Goal: Task Accomplishment & Management: Manage account settings

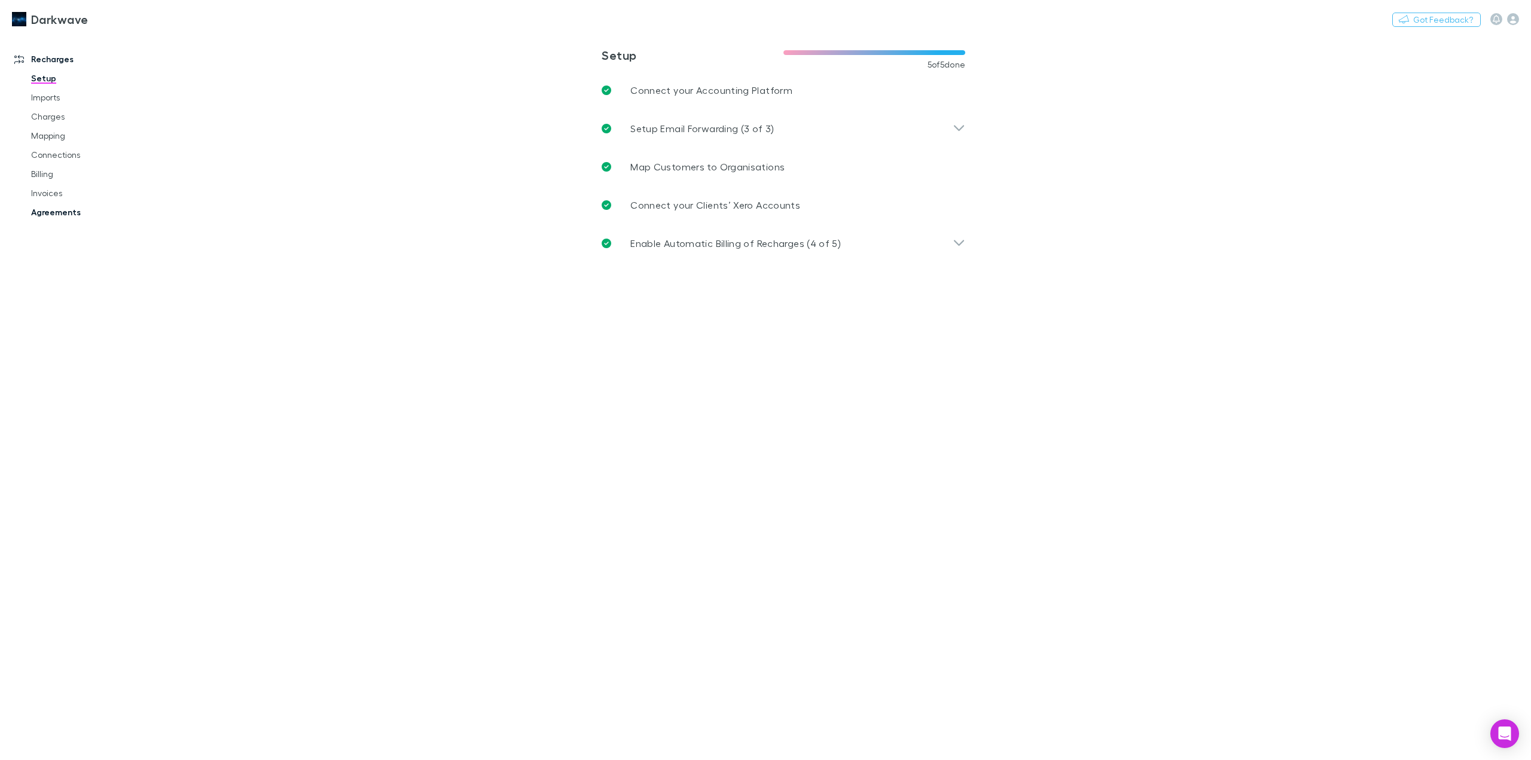
click at [53, 209] on link "Agreements" at bounding box center [93, 212] width 148 height 19
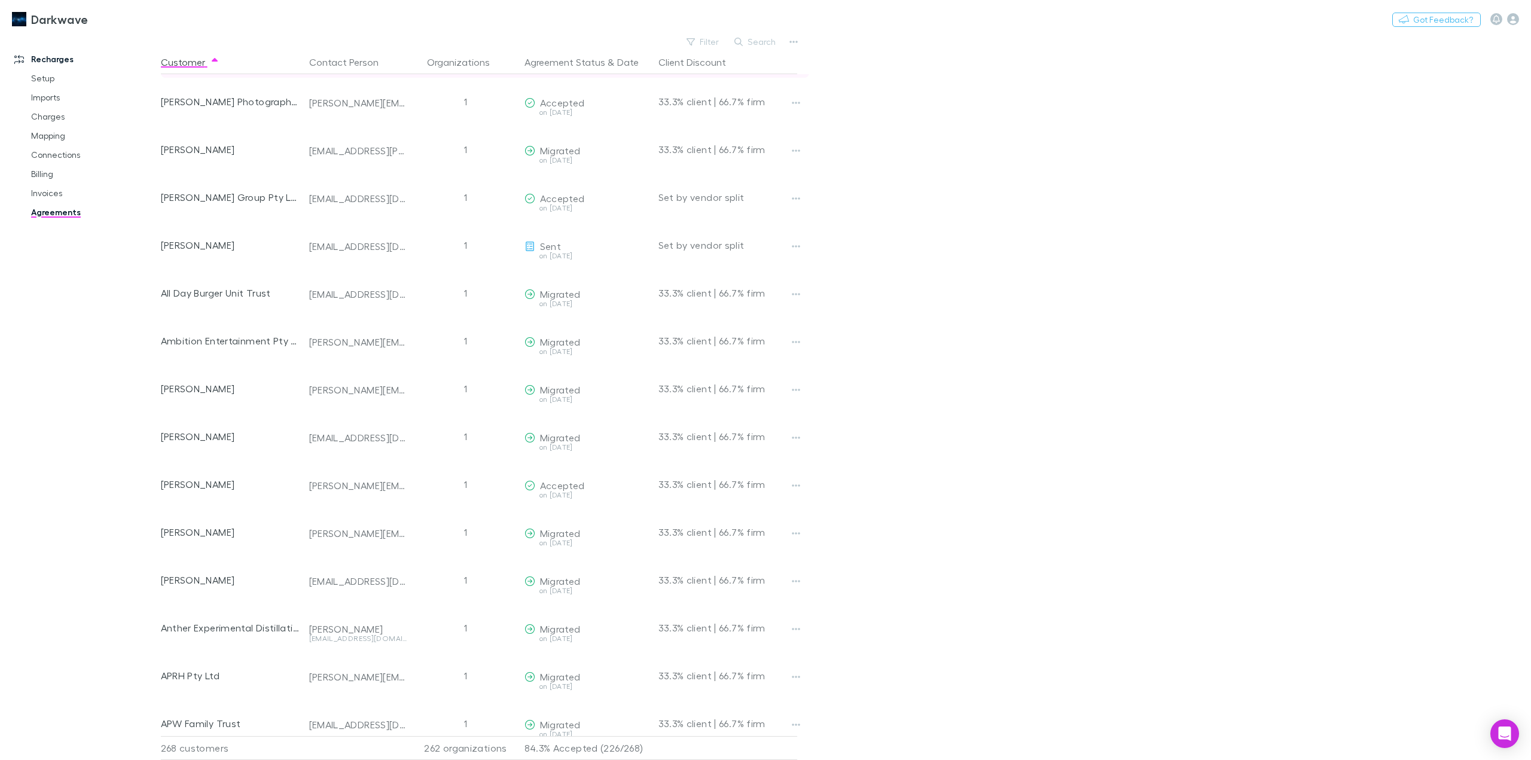
scroll to position [299, 0]
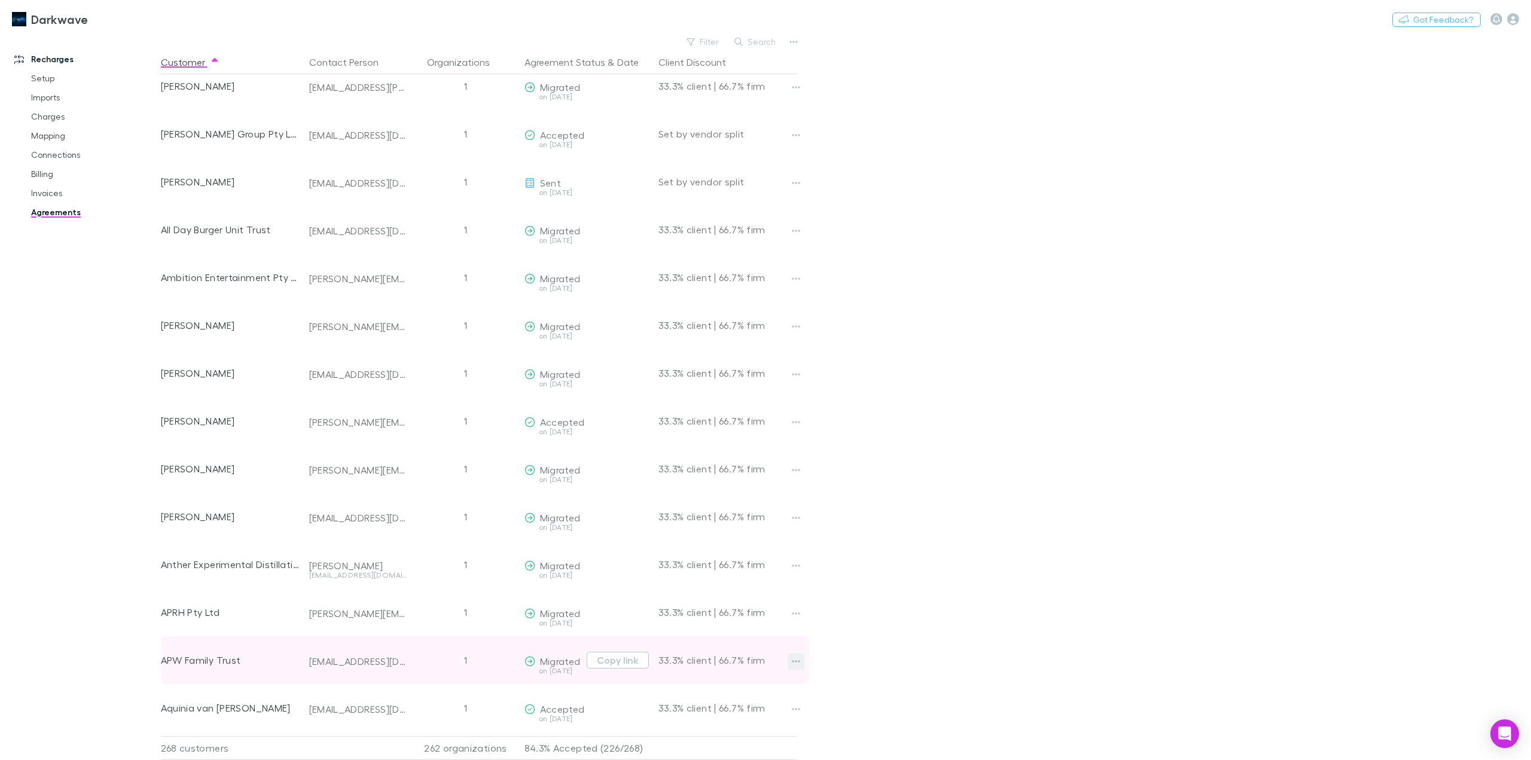
click at [794, 664] on icon "button" at bounding box center [796, 662] width 8 height 10
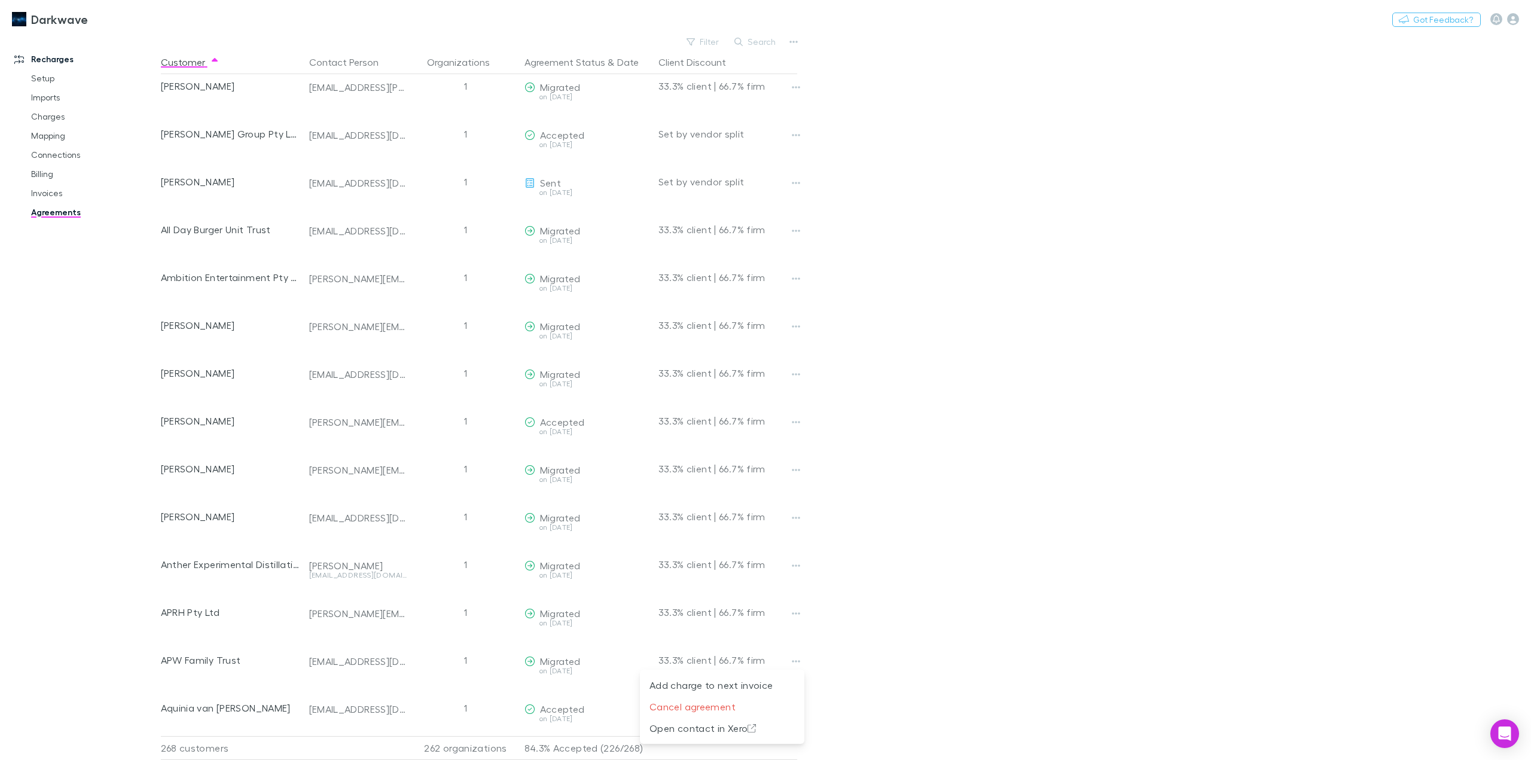
click at [610, 664] on div at bounding box center [765, 380] width 1531 height 760
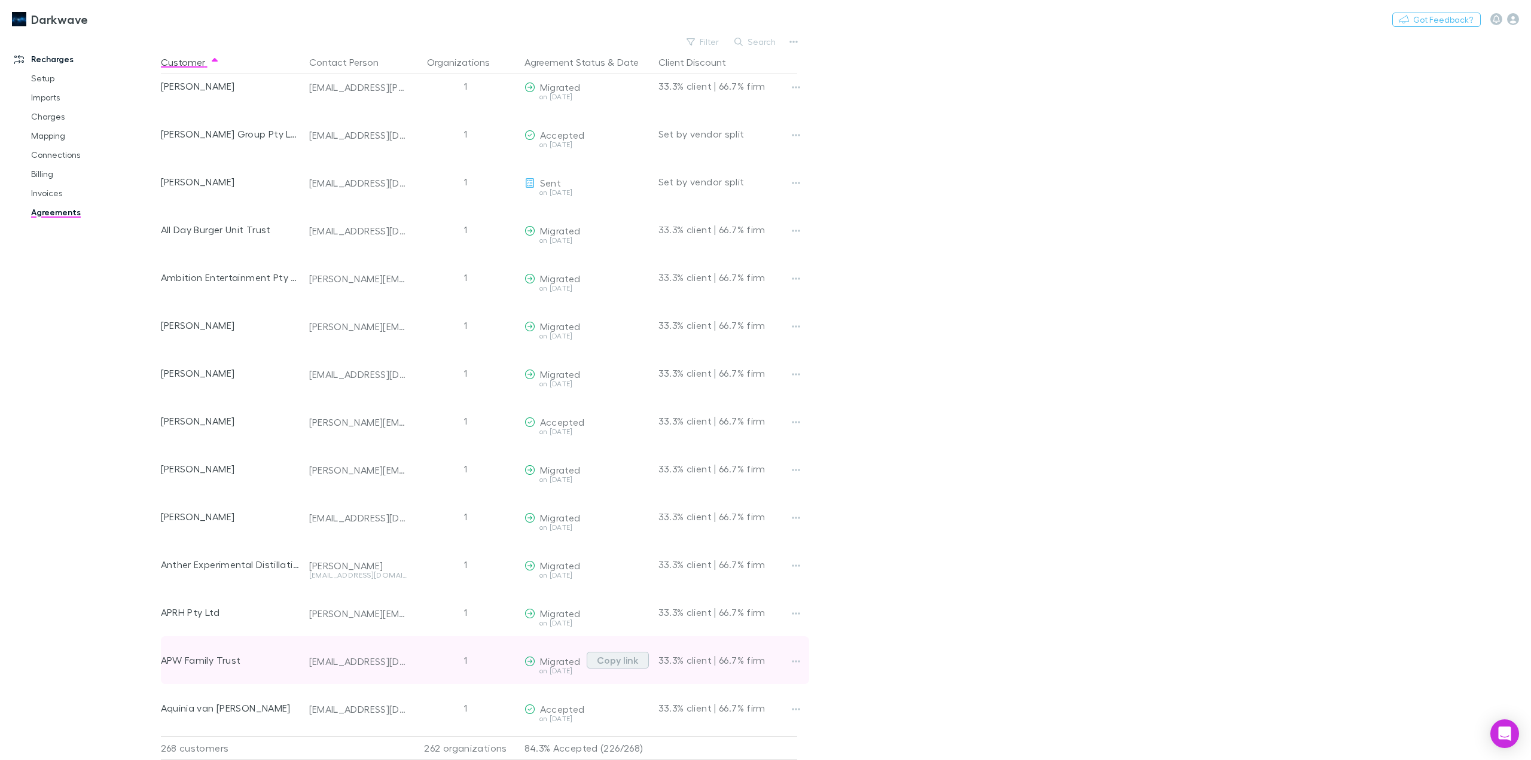
click at [626, 661] on button "Copy link" at bounding box center [618, 660] width 62 height 17
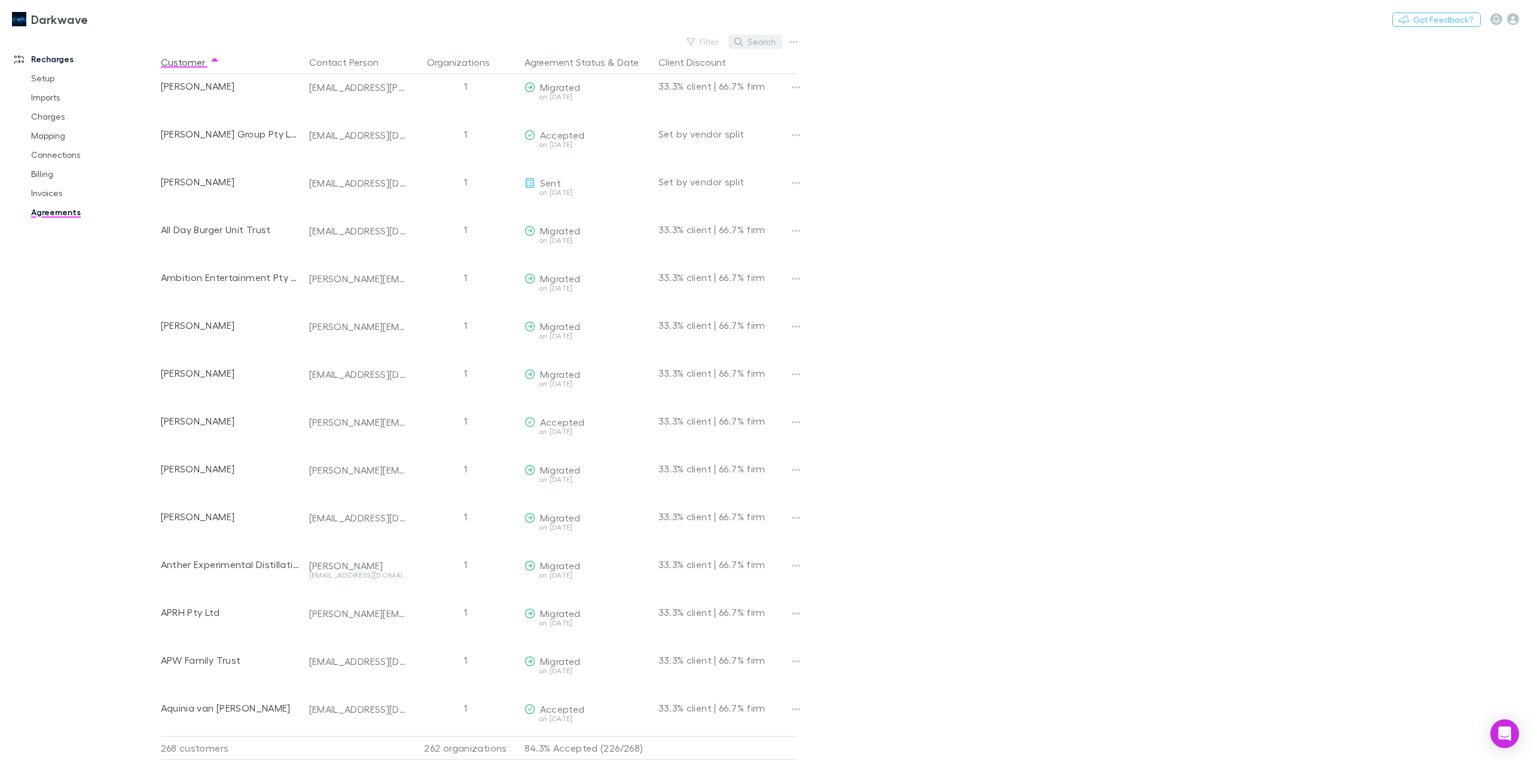
click at [756, 40] on button "Search" at bounding box center [756, 42] width 54 height 14
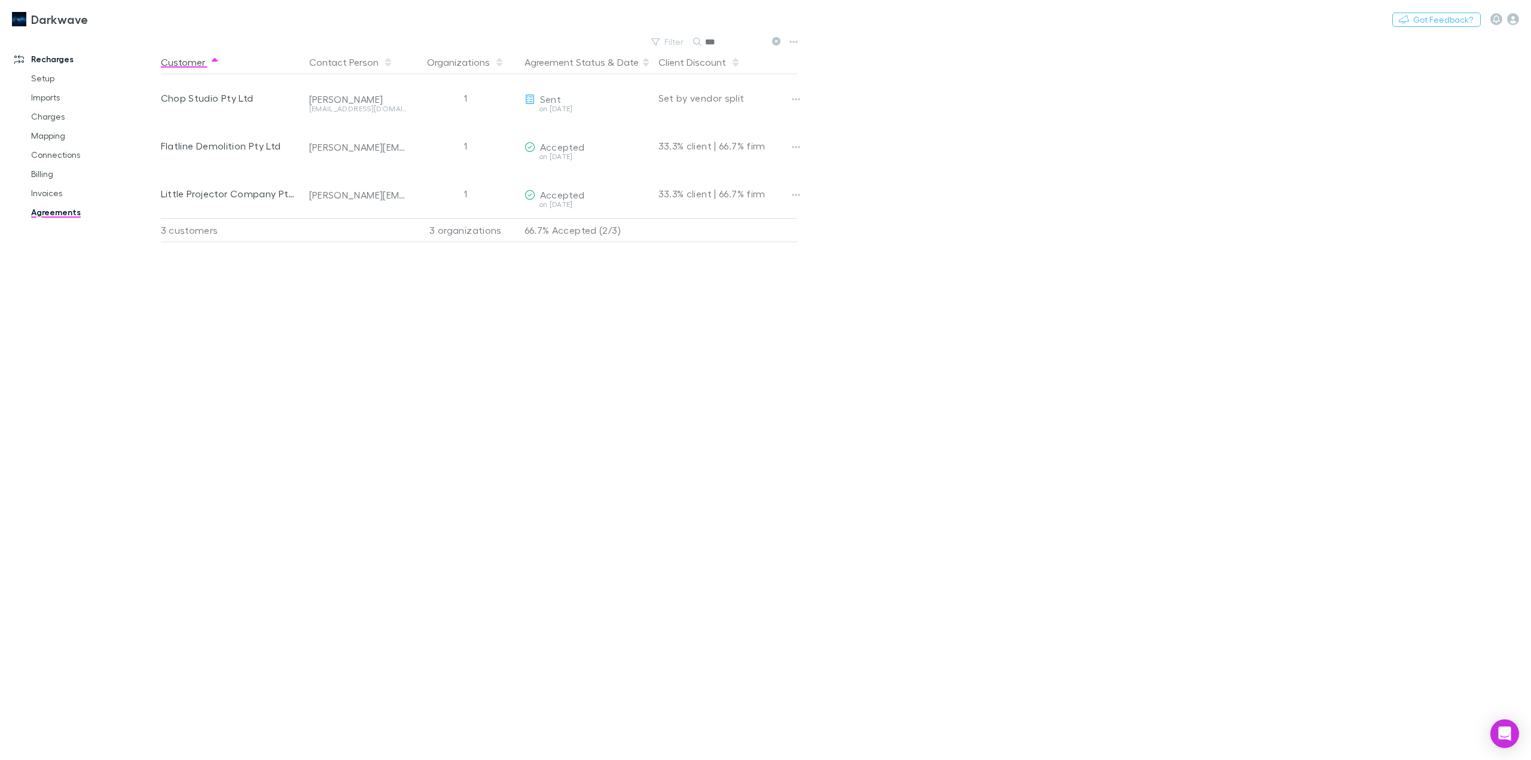
scroll to position [0, 0]
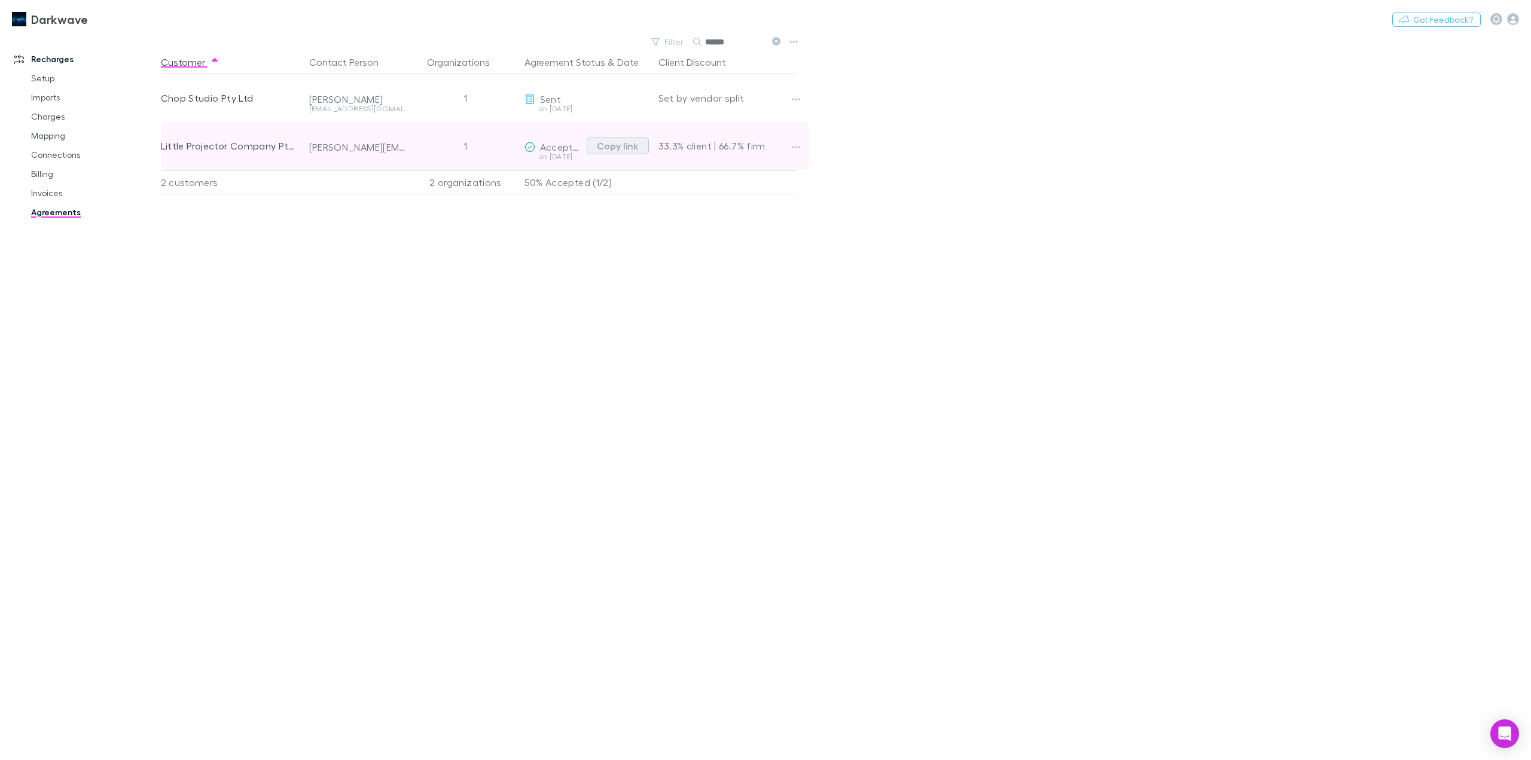
type input "******"
click at [619, 151] on button "Copy link" at bounding box center [618, 146] width 62 height 17
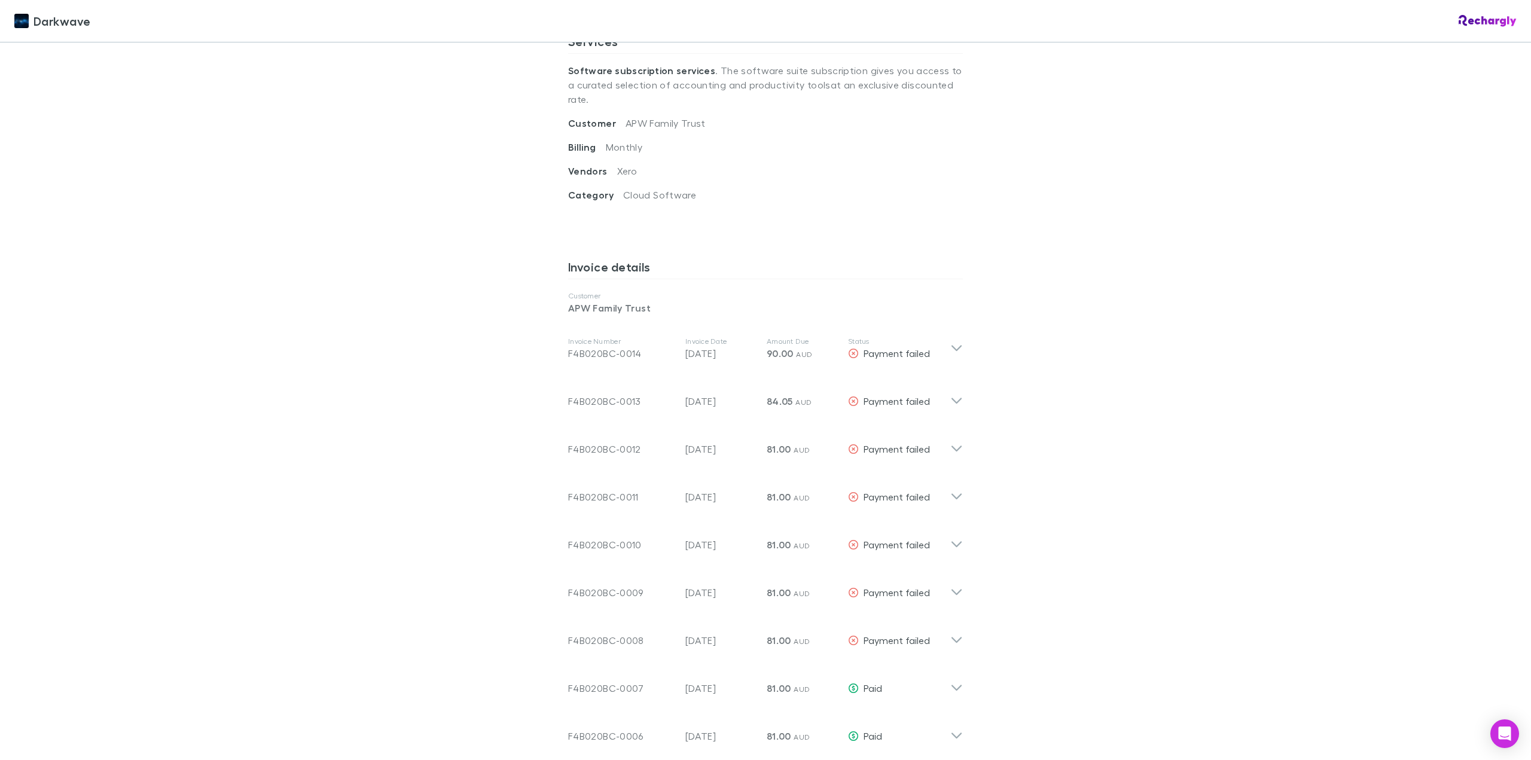
scroll to position [479, 0]
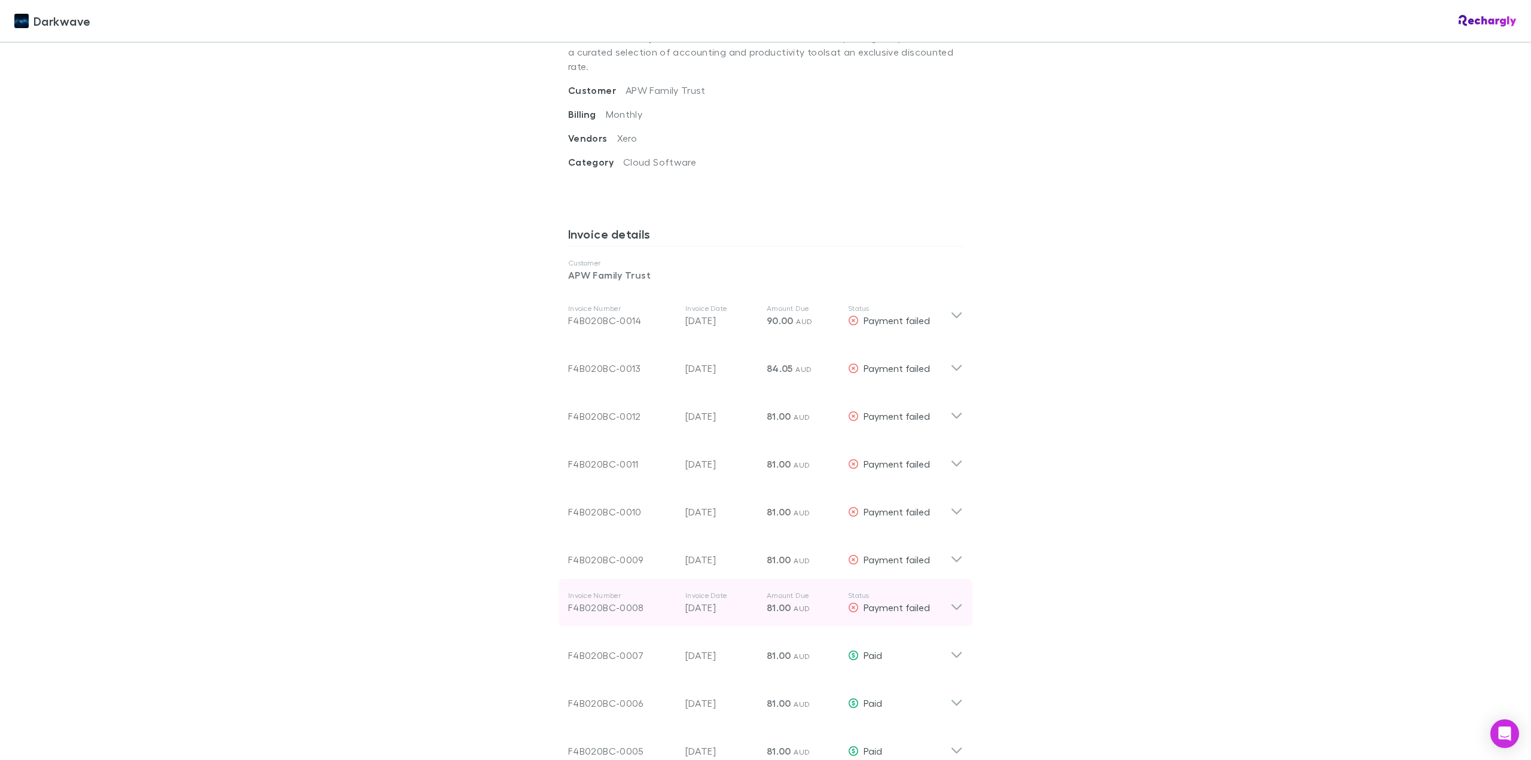
click at [951, 591] on icon at bounding box center [957, 603] width 13 height 24
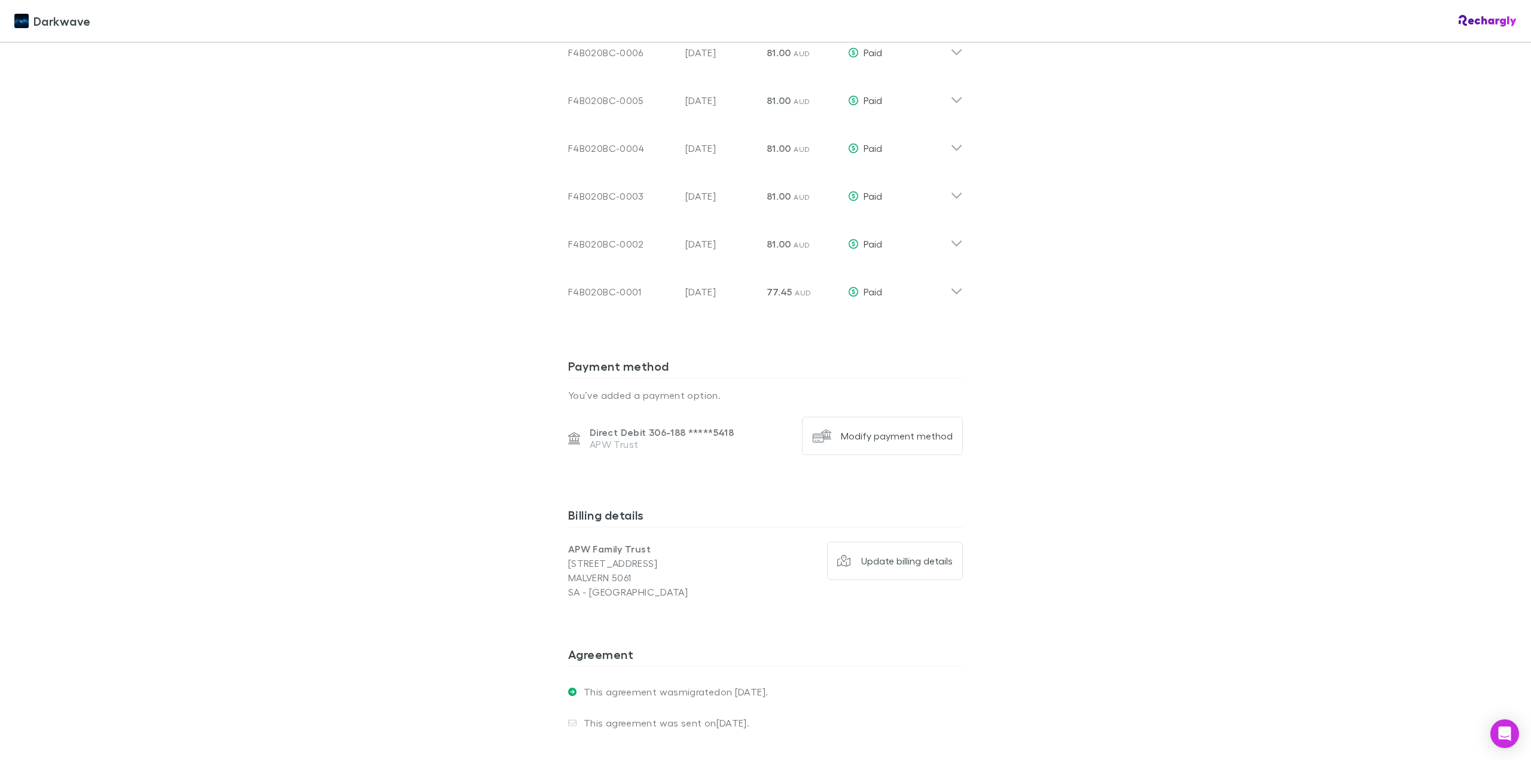
scroll to position [1223, 0]
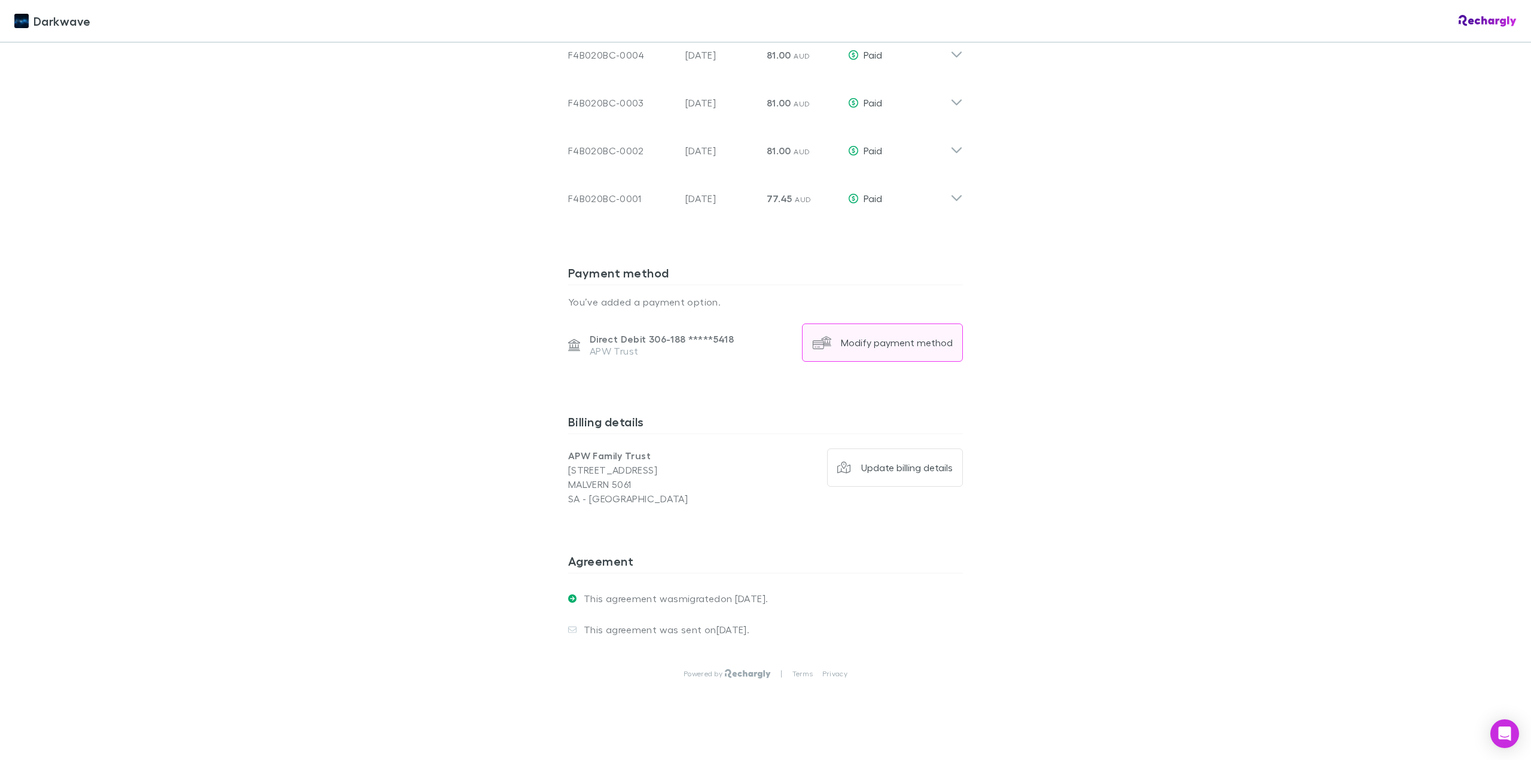
click at [863, 337] on div "Modify payment method" at bounding box center [897, 343] width 112 height 12
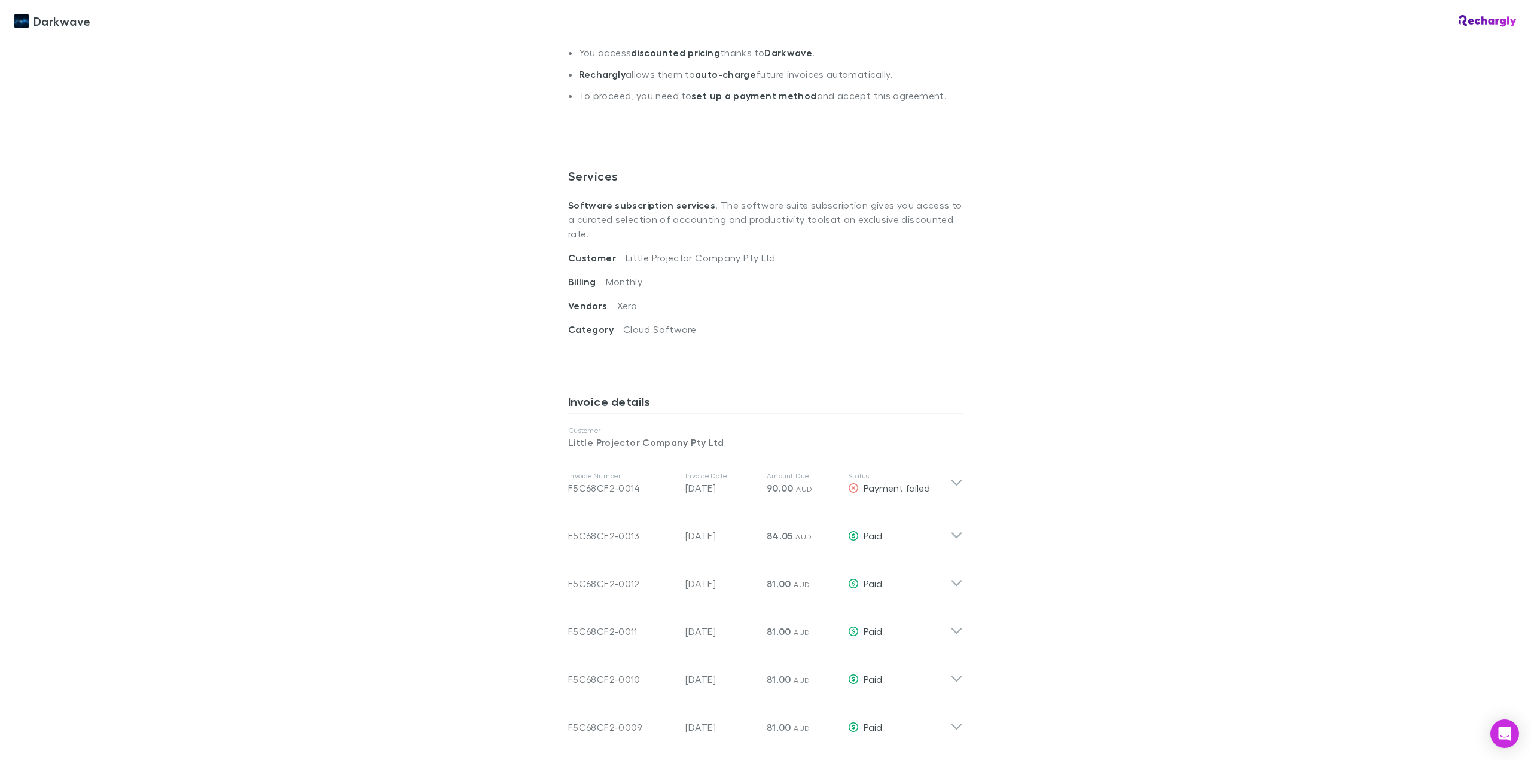
scroll to position [419, 0]
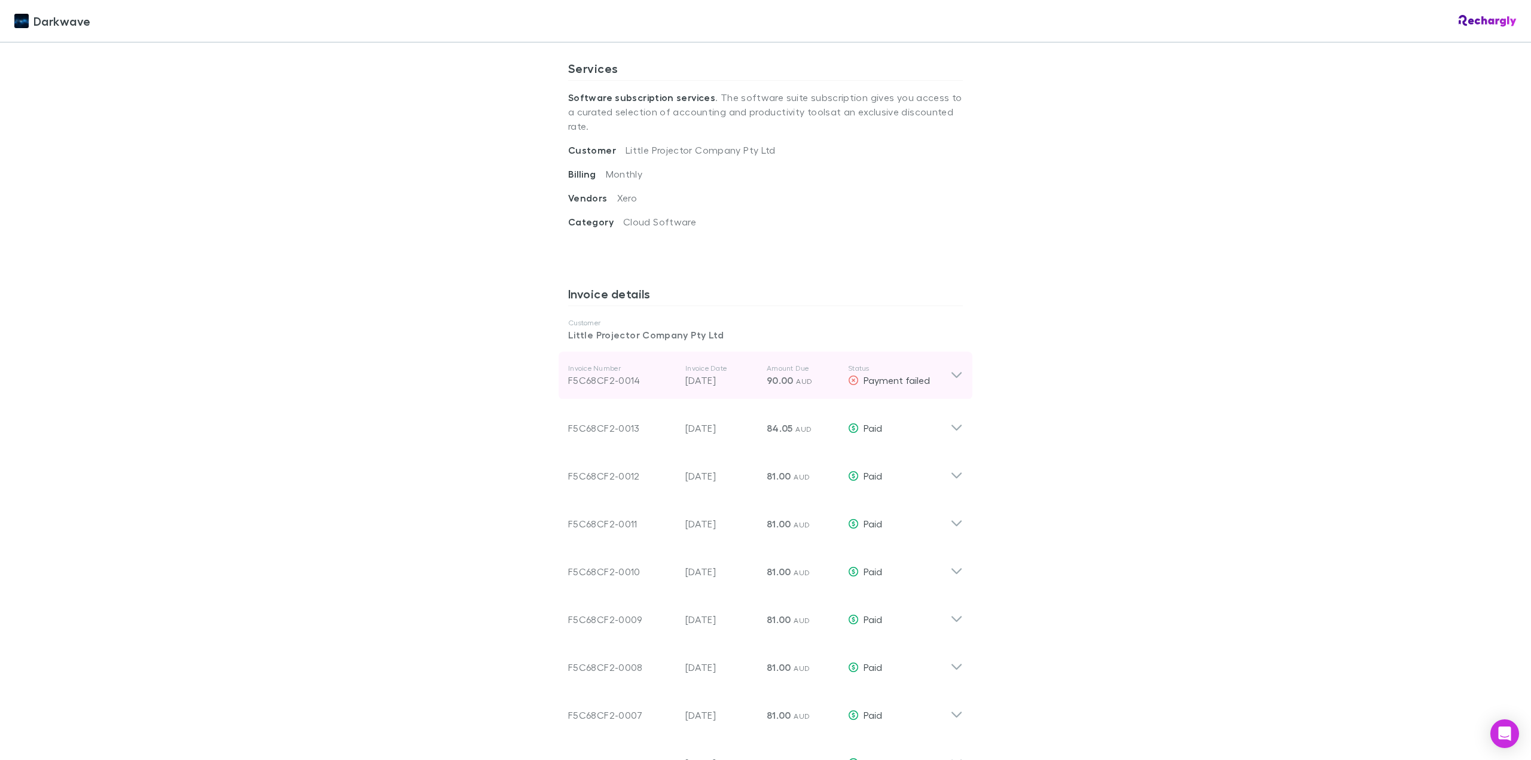
click at [951, 368] on icon at bounding box center [957, 375] width 13 height 14
click at [952, 373] on icon at bounding box center [957, 376] width 10 height 6
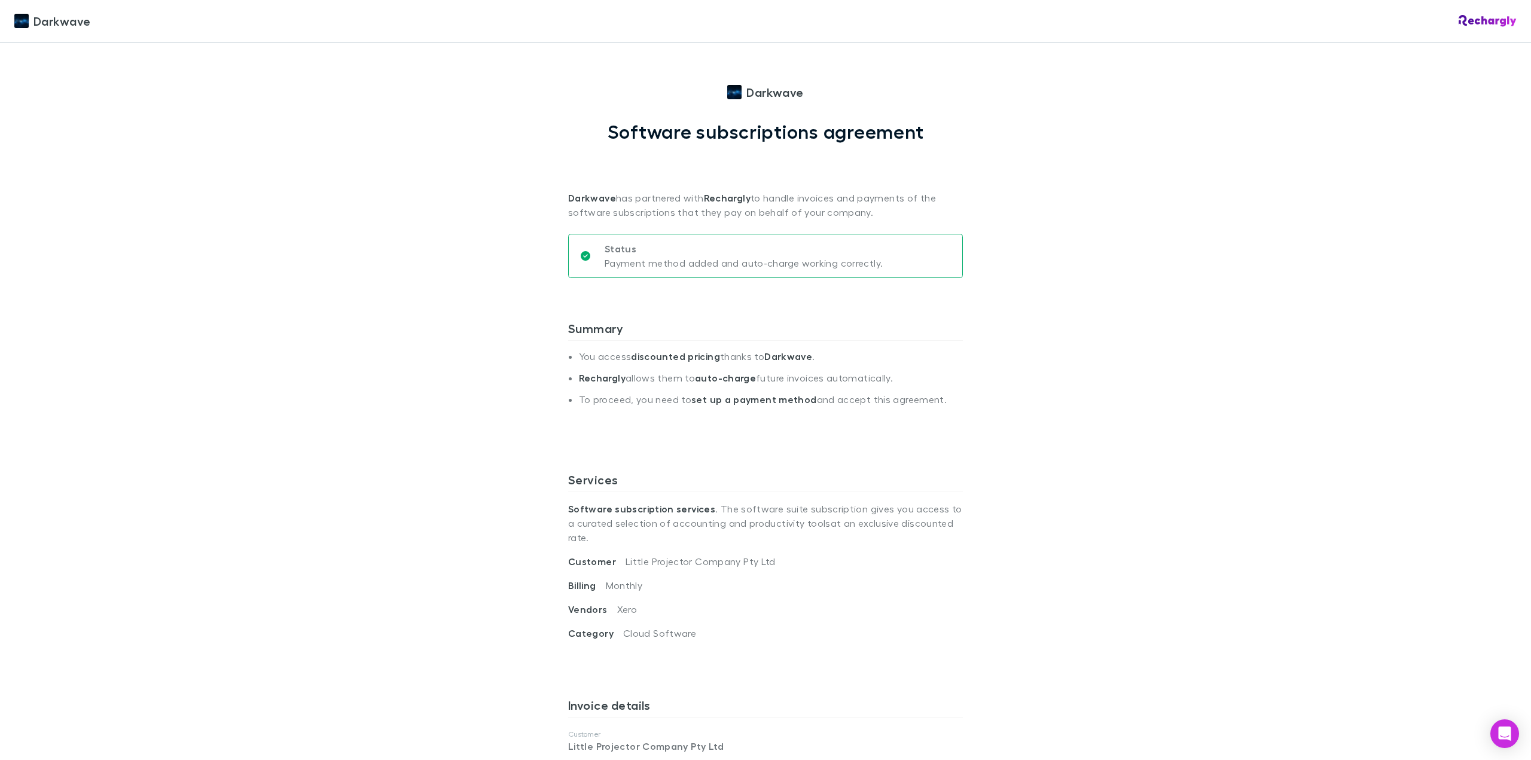
scroll to position [0, 0]
